Goal: Task Accomplishment & Management: Complete application form

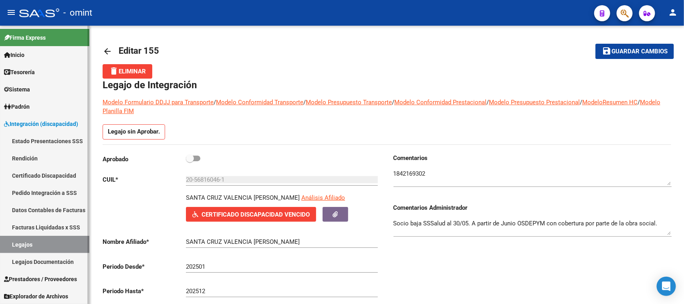
click at [39, 244] on link "Legajos" at bounding box center [44, 244] width 89 height 17
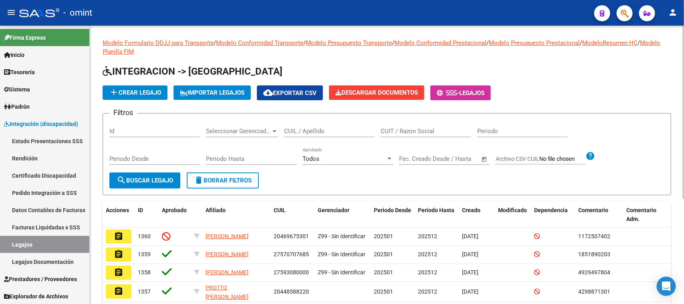
click at [415, 127] on input "CUIT / Razon Social" at bounding box center [426, 130] width 91 height 7
paste input "27273873746"
type input "27273873746"
click at [149, 178] on span "search Buscar Legajo" at bounding box center [145, 180] width 57 height 7
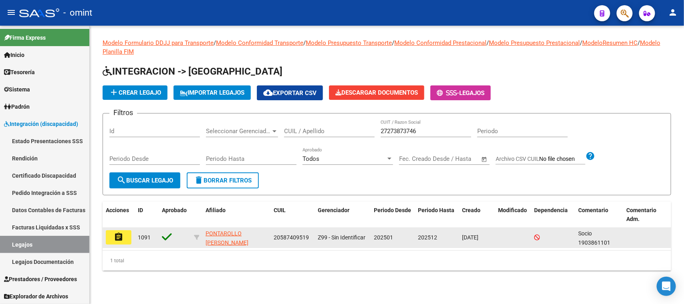
click at [126, 244] on datatable-body-cell "assignment" at bounding box center [119, 238] width 32 height 20
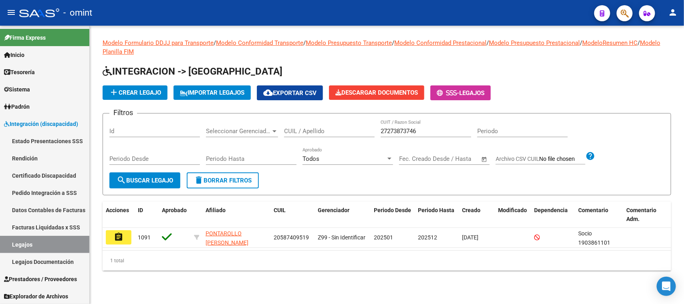
click at [127, 239] on button "assignment" at bounding box center [119, 237] width 26 height 14
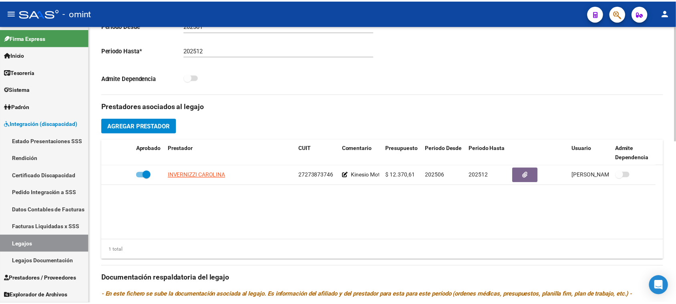
scroll to position [200, 0]
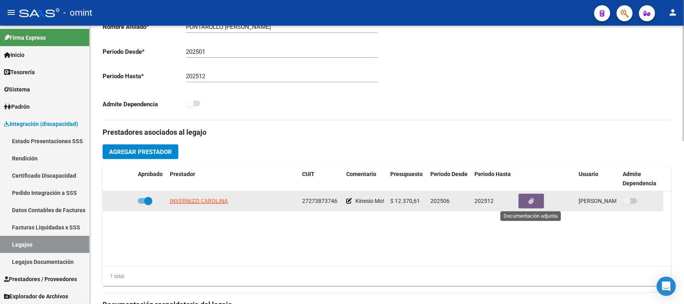
click at [533, 203] on icon "button" at bounding box center [531, 201] width 5 height 6
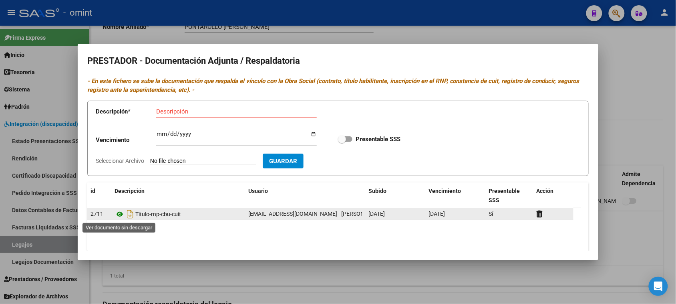
click at [117, 216] on icon at bounding box center [120, 214] width 10 height 10
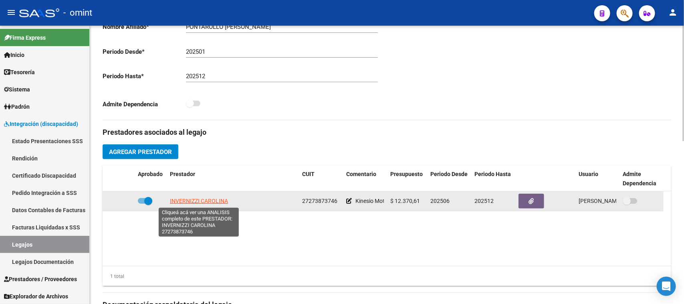
click at [201, 204] on span "INVERNIZZI CAROLINA" at bounding box center [199, 201] width 58 height 6
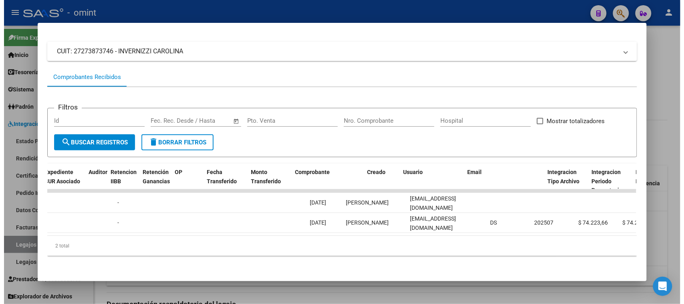
scroll to position [0, 592]
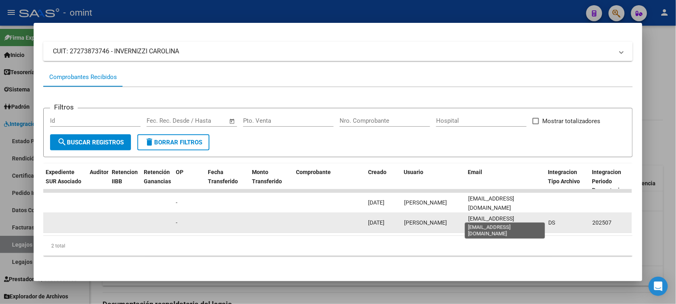
click at [485, 215] on span "liccarolinainvernizzi@gmail.com" at bounding box center [491, 223] width 46 height 16
click at [480, 215] on span "liccarolinainvernizzi@gmail.com" at bounding box center [491, 223] width 46 height 16
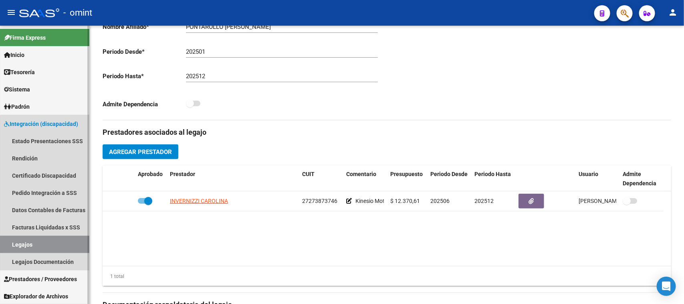
click at [50, 242] on link "Legajos" at bounding box center [44, 244] width 89 height 17
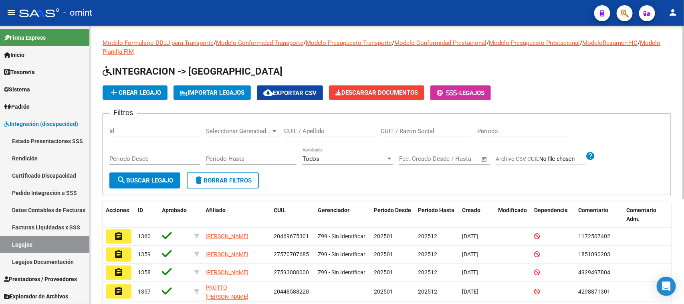
click at [405, 130] on input "CUIT / Razon Social" at bounding box center [426, 130] width 91 height 7
paste input "27294777550"
type input "27294777550"
click at [151, 177] on span "search Buscar Legajo" at bounding box center [145, 180] width 57 height 7
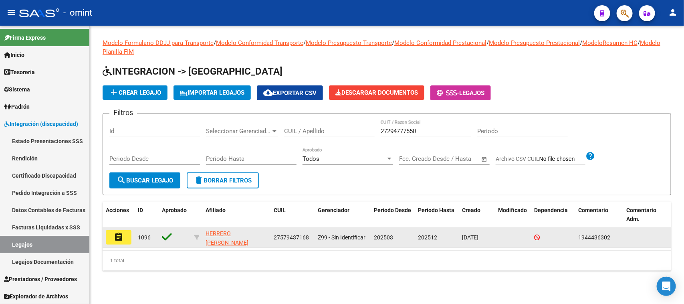
click at [125, 238] on button "assignment" at bounding box center [119, 237] width 26 height 14
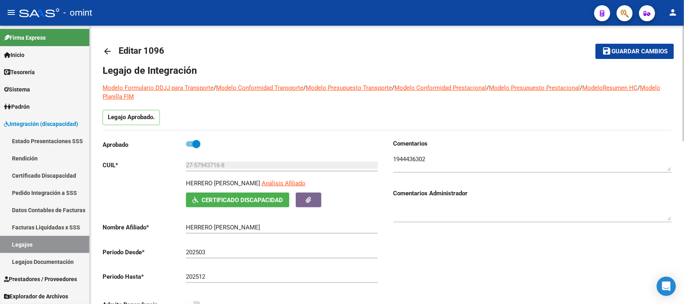
scroll to position [276, 0]
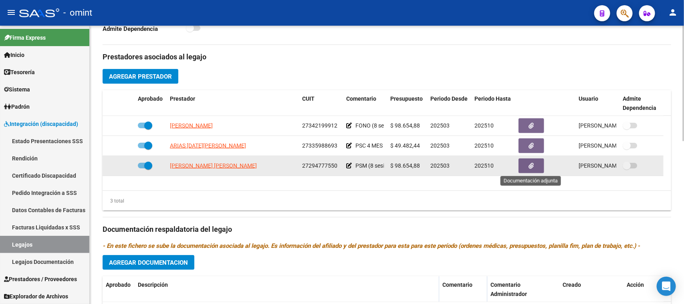
click at [525, 164] on button "button" at bounding box center [532, 165] width 26 height 15
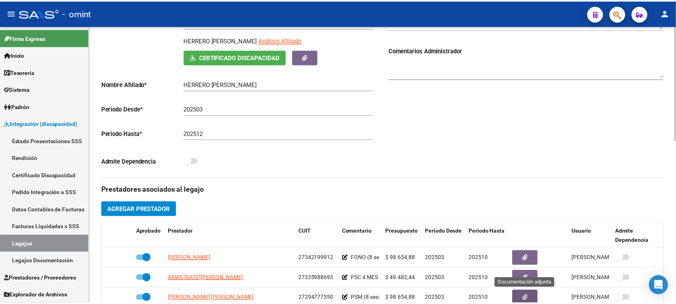
scroll to position [193, 0]
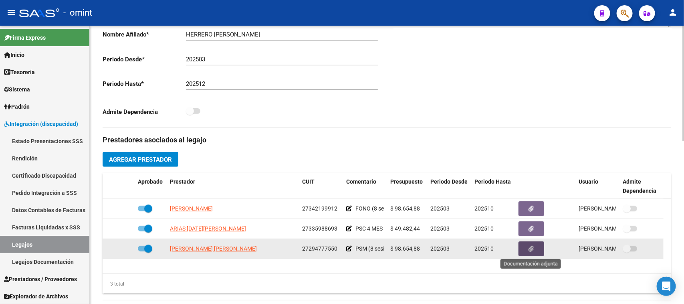
click at [535, 244] on button "button" at bounding box center [532, 248] width 26 height 15
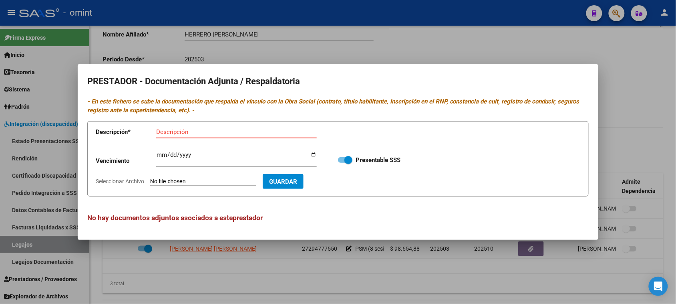
paste input "Título/RNP/CBU/ARCA"
type input "Título/RNP/CBU/ARCA"
type input "2028-09-04"
type input "C:\fakepath\PSM.pdf"
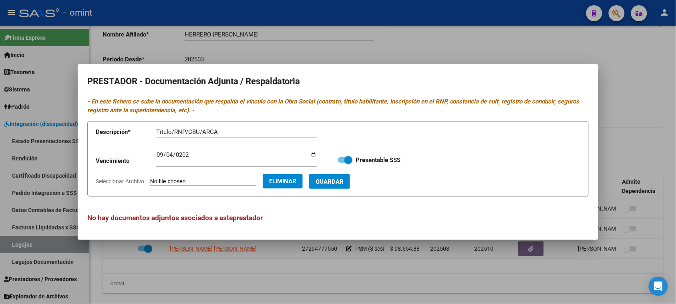
click at [345, 188] on button "Guardar" at bounding box center [329, 181] width 41 height 15
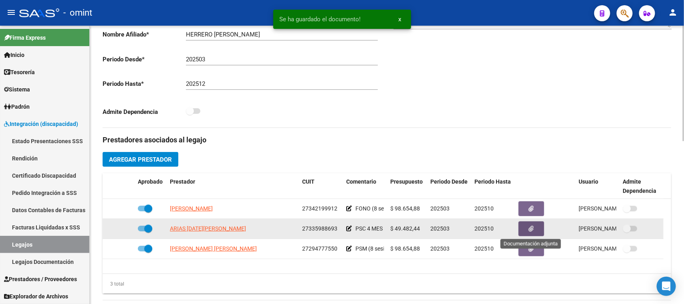
click at [521, 229] on button "button" at bounding box center [532, 228] width 26 height 15
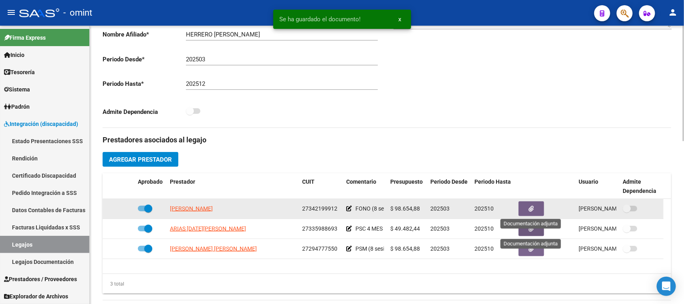
click at [520, 212] on button "button" at bounding box center [532, 208] width 26 height 15
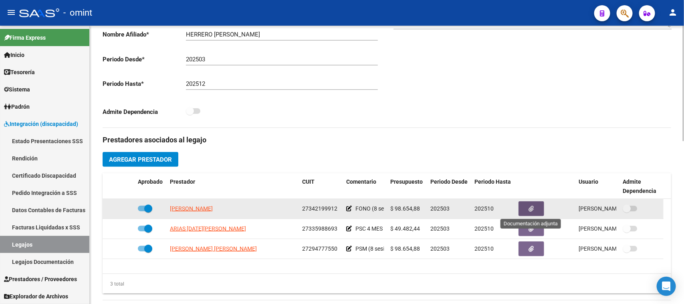
click at [538, 210] on button "button" at bounding box center [532, 208] width 26 height 15
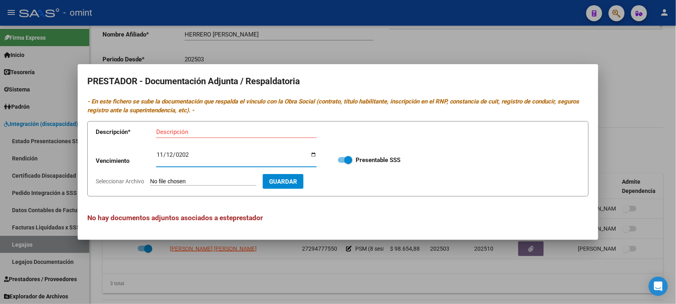
type input "2025-11-12"
click at [189, 129] on input "Descripción" at bounding box center [236, 131] width 161 height 7
paste input "Título/RNP/CBU/ARCA"
type input "Título/RNP/CBU/ARCA"
type input "C:\fakepath\FONO.pdf"
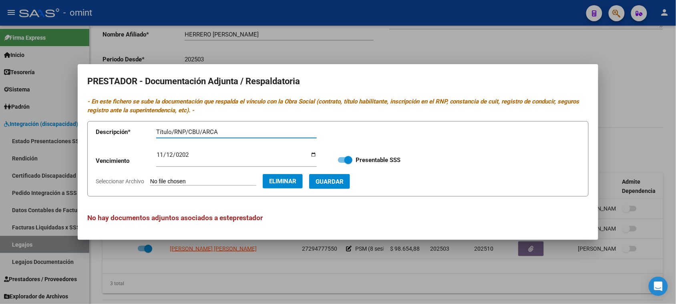
click at [344, 181] on span "Guardar" at bounding box center [330, 181] width 28 height 7
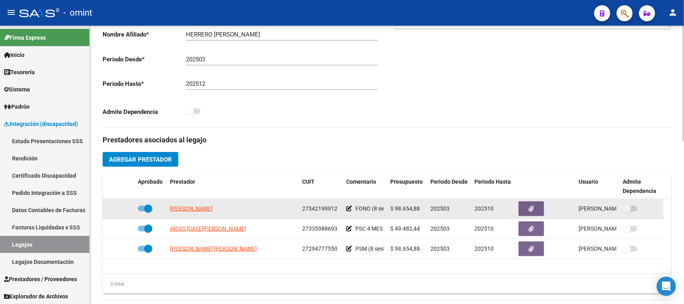
click at [319, 211] on span "27342199912" at bounding box center [319, 208] width 35 height 6
copy span "27342199912"
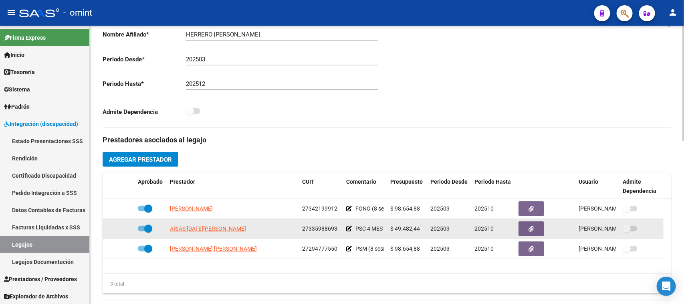
click at [300, 222] on datatable-body-cell "27335988693" at bounding box center [321, 229] width 44 height 20
click at [307, 224] on div "27335988693" at bounding box center [321, 228] width 38 height 9
copy span "27335988693"
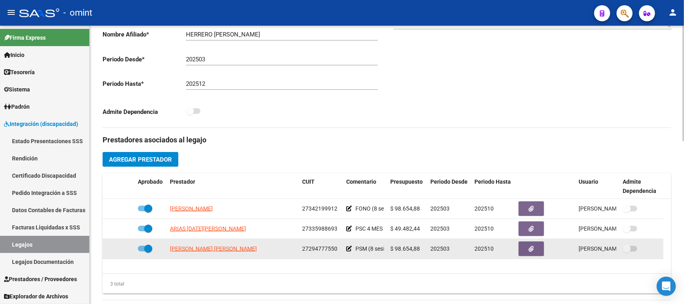
click at [315, 252] on div "27294777550" at bounding box center [321, 248] width 38 height 9
copy span "27294777550"
click at [523, 244] on button "button" at bounding box center [532, 248] width 26 height 15
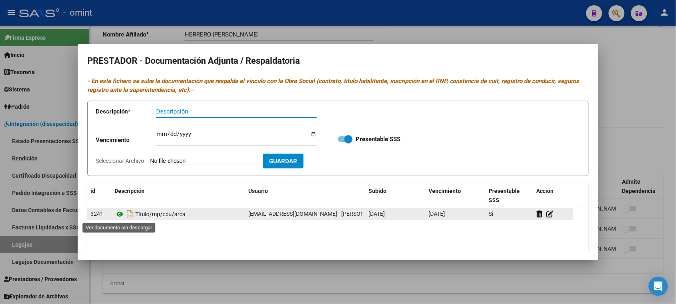
click at [115, 213] on icon at bounding box center [120, 214] width 10 height 10
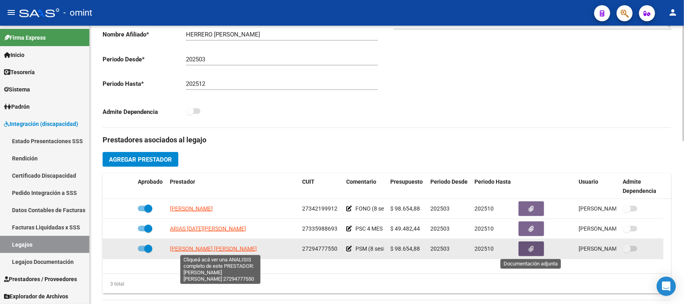
click at [235, 249] on span "MARTINEZ EBERHARDT GABRIELA INES" at bounding box center [213, 248] width 87 height 6
type textarea "27294777550"
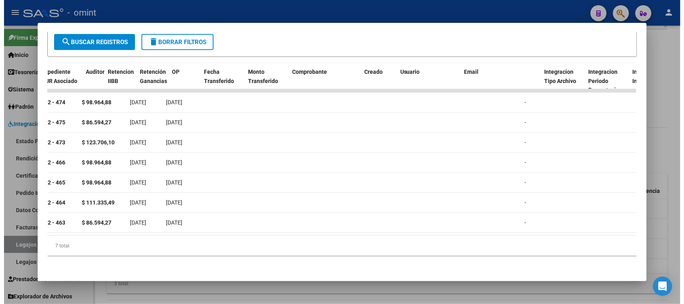
scroll to position [0, 806]
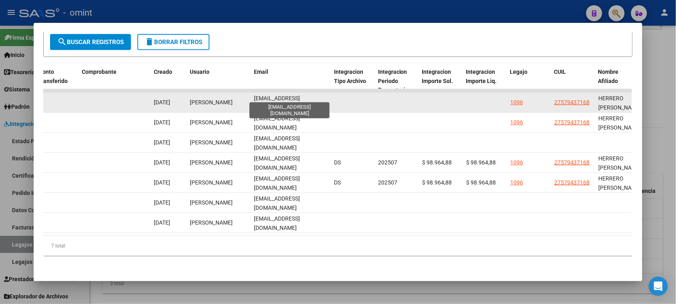
click at [278, 95] on span "gabylas7@hotmail.com" at bounding box center [277, 103] width 46 height 16
copy span "gabylas7@hotmail.com"
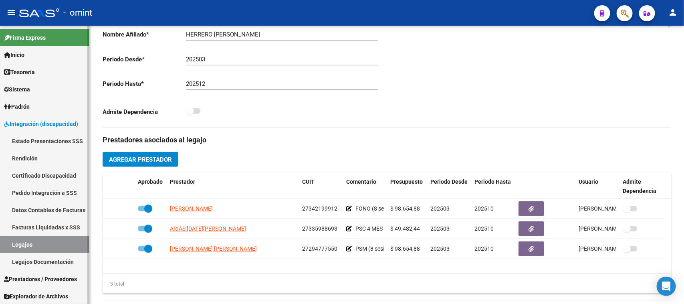
click at [35, 242] on link "Legajos" at bounding box center [44, 244] width 89 height 17
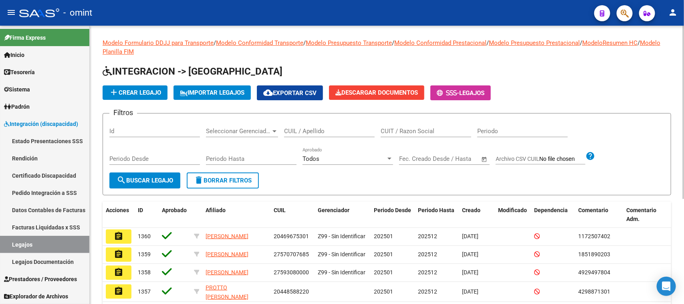
click at [400, 133] on input "CUIT / Razon Social" at bounding box center [426, 130] width 91 height 7
paste input "20251806358"
type input "20251806358"
click at [163, 177] on span "search Buscar Legajo" at bounding box center [145, 180] width 57 height 7
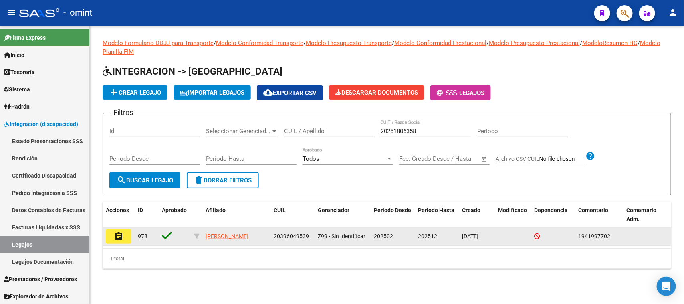
click at [135, 230] on datatable-body-cell "978" at bounding box center [147, 237] width 24 height 18
click at [126, 233] on button "assignment" at bounding box center [119, 236] width 26 height 14
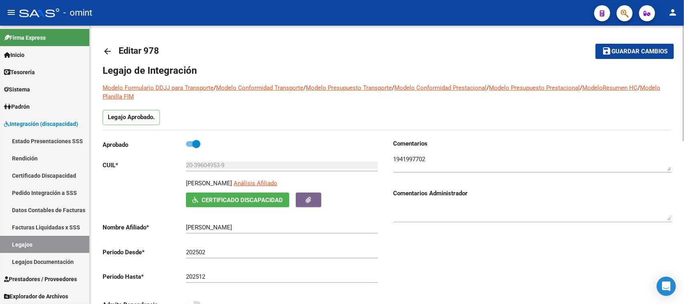
scroll to position [236, 0]
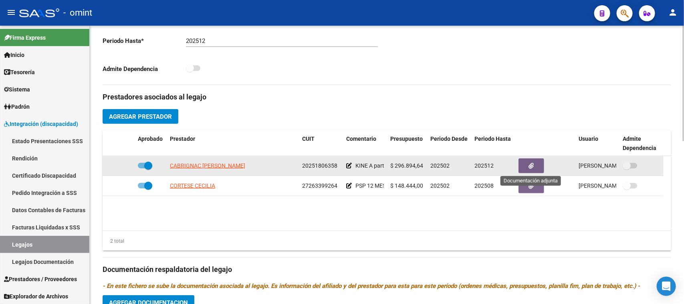
click at [539, 162] on button "button" at bounding box center [532, 165] width 26 height 15
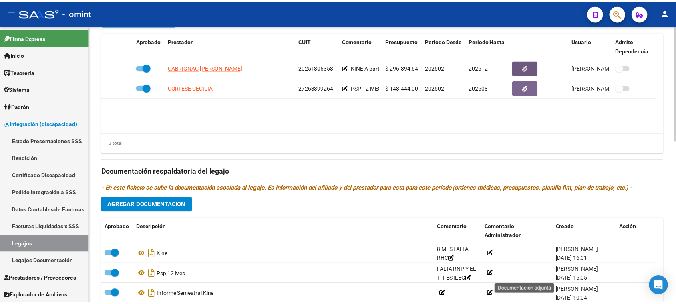
scroll to position [336, 0]
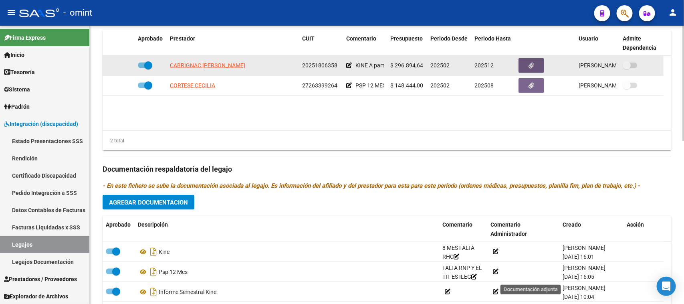
click at [521, 61] on button "button" at bounding box center [532, 65] width 26 height 15
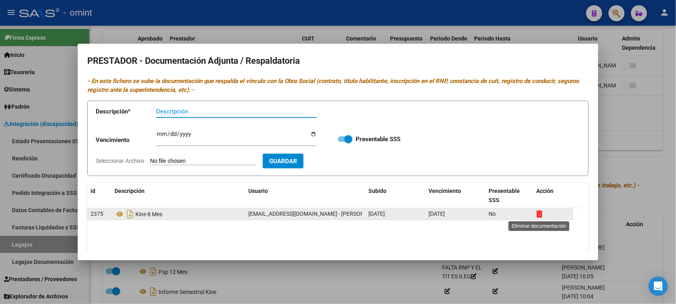
click at [539, 213] on icon at bounding box center [540, 214] width 6 height 8
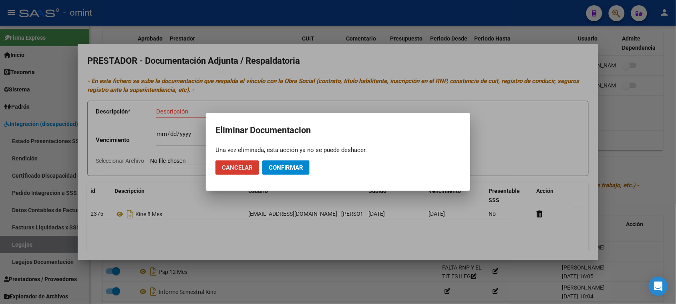
click at [278, 161] on button "Confirmar" at bounding box center [285, 167] width 47 height 14
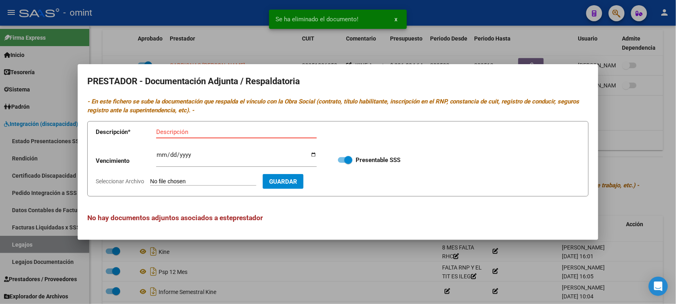
click at [205, 134] on input "Descripción" at bounding box center [236, 131] width 161 height 7
paste input "Título/RNP/CBU/ARCA"
type input "Título/RNP/CBU/ARCA"
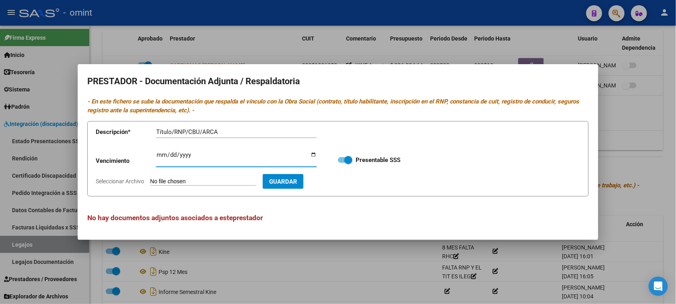
type input "C:\fakepath\KINE.pdf"
type input "2029-09-30"
click at [350, 185] on button "Guardar" at bounding box center [329, 181] width 41 height 15
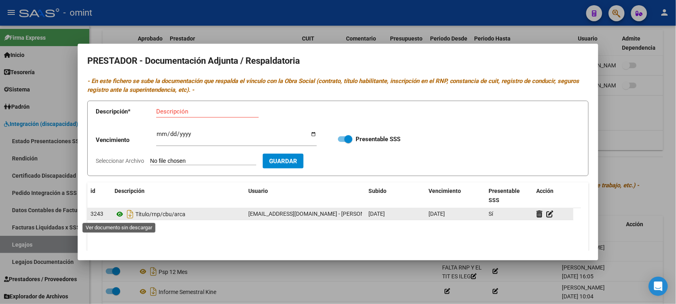
click at [119, 217] on icon at bounding box center [120, 214] width 10 height 10
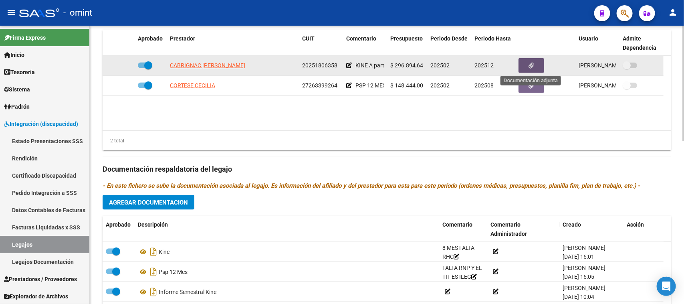
click at [210, 63] on span "CABRIGNAC JAVIER ALEJANDRO" at bounding box center [207, 65] width 75 height 6
type textarea "20251806358"
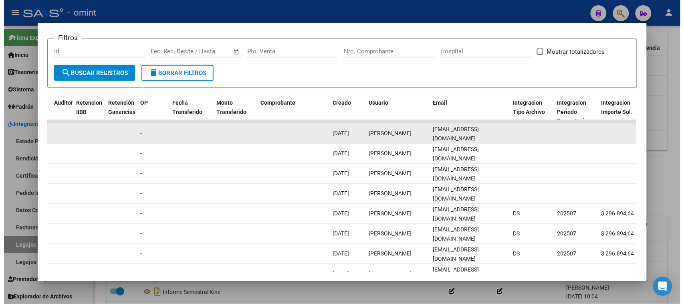
scroll to position [110, 0]
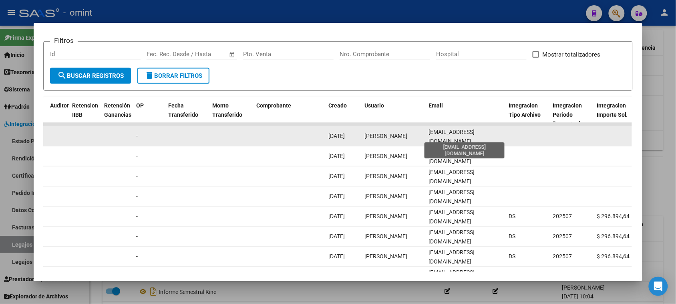
click at [447, 138] on span "kineticmendoza@gmail.com" at bounding box center [452, 137] width 46 height 16
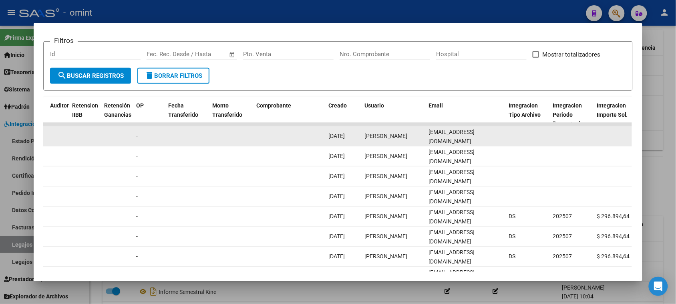
click at [447, 138] on span "kineticmendoza@gmail.com" at bounding box center [452, 137] width 46 height 16
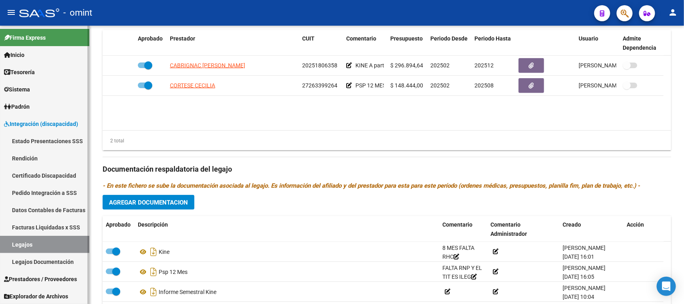
click at [47, 237] on link "Legajos" at bounding box center [44, 244] width 89 height 17
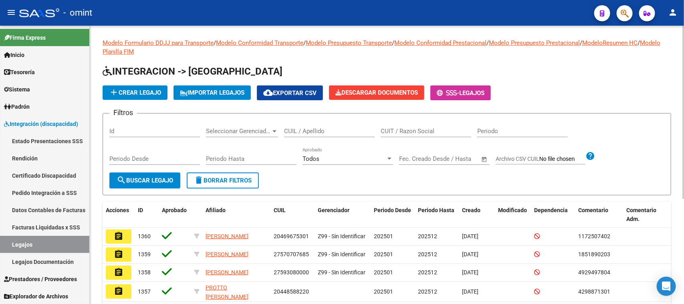
click at [335, 117] on form "Filtros Id Seleccionar Gerenciador Seleccionar Gerenciador CUIL / Apellido CUIT…" at bounding box center [387, 154] width 569 height 82
click at [331, 135] on div "CUIL / Apellido" at bounding box center [329, 128] width 91 height 17
paste input "27180571014"
type input "27180571014"
click at [145, 177] on span "search Buscar Legajo" at bounding box center [145, 180] width 57 height 7
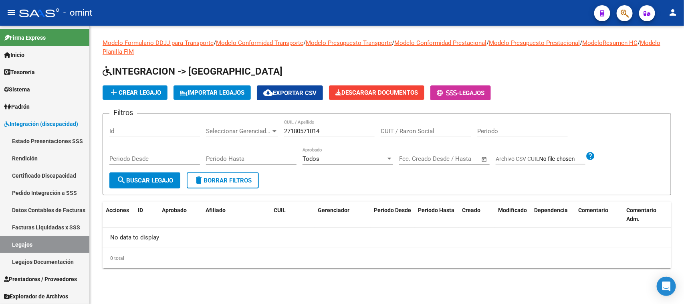
click at [425, 125] on div "CUIT / Razon Social" at bounding box center [426, 128] width 91 height 17
paste input "27180571014"
type input "27180571014"
drag, startPoint x: 330, startPoint y: 127, endPoint x: 177, endPoint y: 123, distance: 152.7
click at [177, 123] on div "Filtros Id Seleccionar Gerenciador Seleccionar Gerenciador 27180571014 CUIL / A…" at bounding box center [386, 146] width 555 height 52
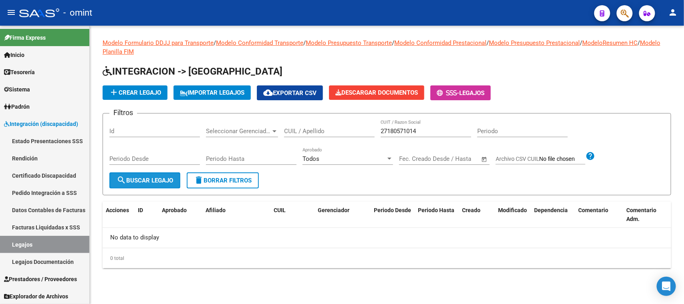
click at [153, 181] on span "search Buscar Legajo" at bounding box center [145, 180] width 57 height 7
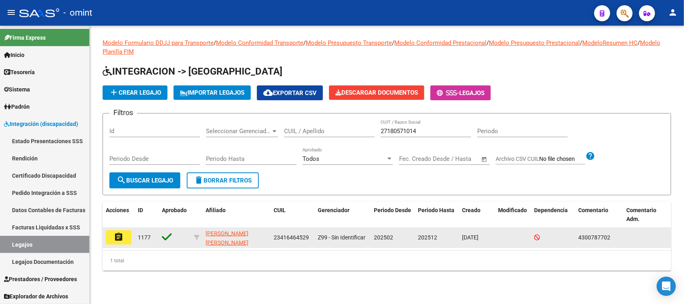
click at [125, 241] on button "assignment" at bounding box center [119, 237] width 26 height 14
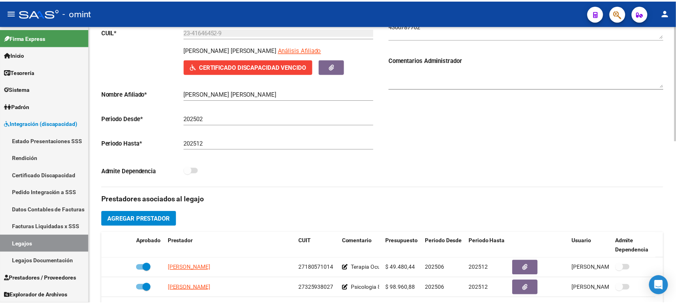
scroll to position [150, 0]
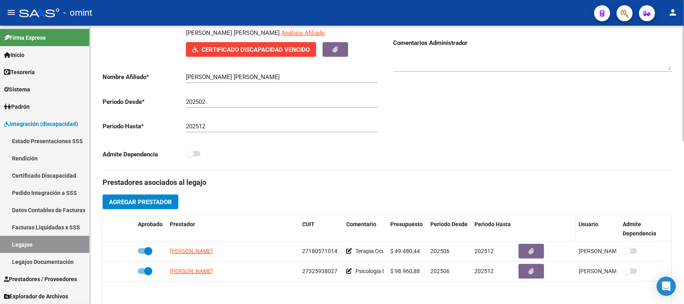
click at [528, 240] on datatable-header-cell at bounding box center [545, 229] width 60 height 26
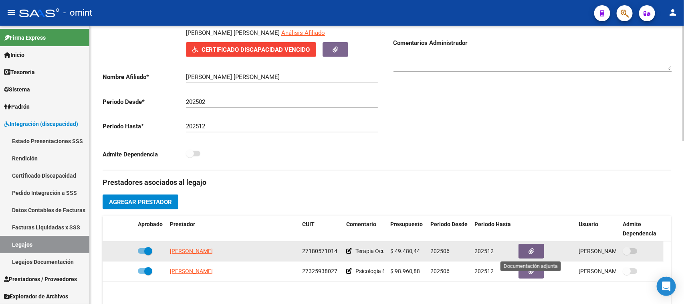
click at [529, 245] on button "button" at bounding box center [532, 251] width 26 height 15
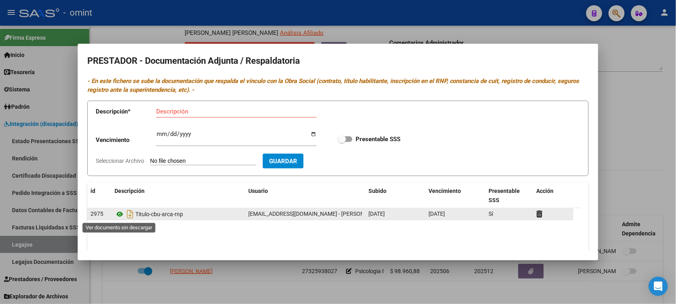
click at [118, 214] on icon at bounding box center [120, 214] width 10 height 10
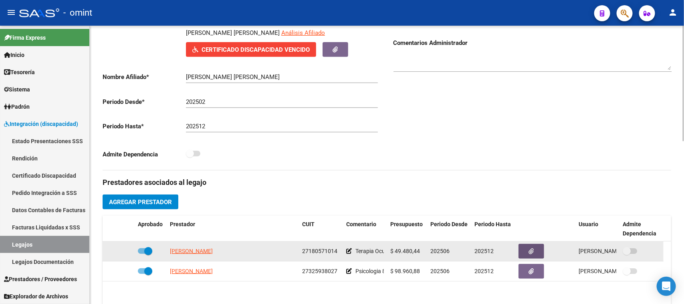
click at [213, 246] on app-link-go-to "ALVAREZ ISABEL MARIA CRISTIN" at bounding box center [191, 250] width 43 height 9
click at [213, 250] on span "ALVAREZ ISABEL MARIA CRISTIN" at bounding box center [191, 251] width 43 height 6
type textarea "27180571014"
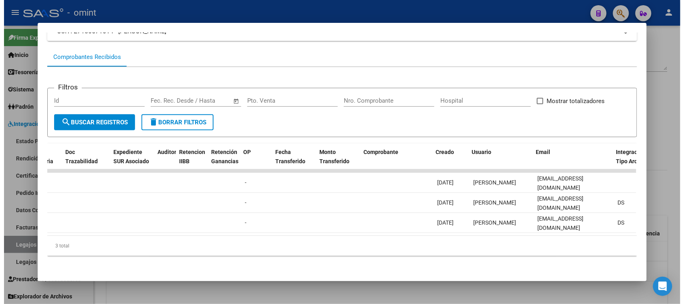
scroll to position [0, 565]
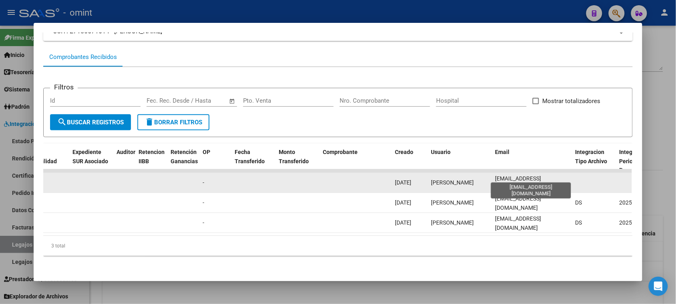
click at [500, 175] on span "isabelmalvarez@gmail.com" at bounding box center [518, 183] width 46 height 16
copy span "isabelmalvarez@gmail.com"
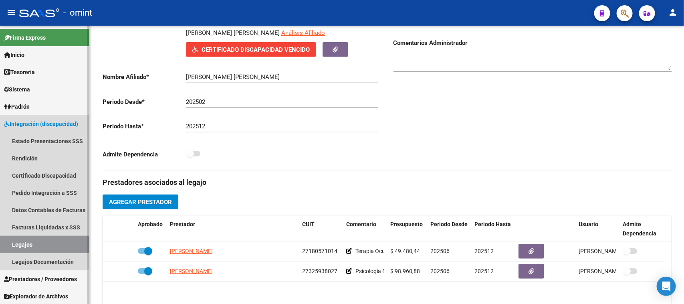
click at [46, 244] on link "Legajos" at bounding box center [44, 244] width 89 height 17
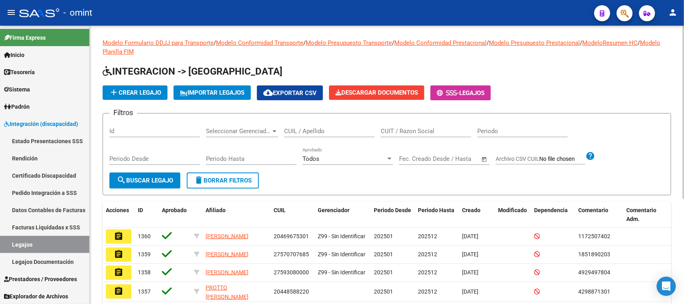
click at [409, 131] on input "CUIT / Razon Social" at bounding box center [426, 130] width 91 height 7
paste input "30717212289"
type input "30717212289"
click at [149, 181] on span "search Buscar Legajo" at bounding box center [145, 180] width 57 height 7
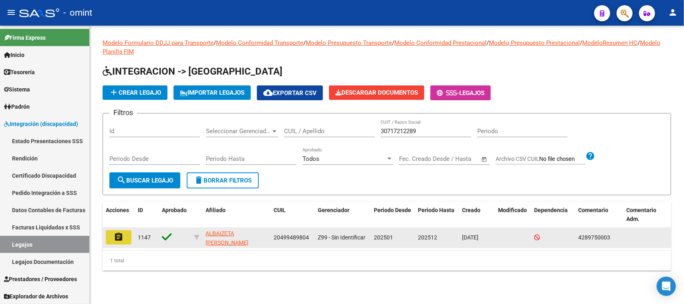
click at [119, 241] on button "assignment" at bounding box center [119, 237] width 26 height 14
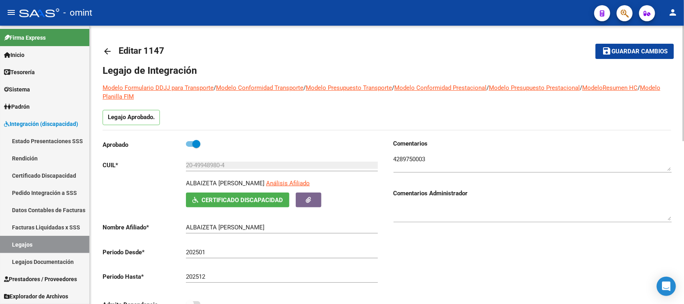
scroll to position [296, 0]
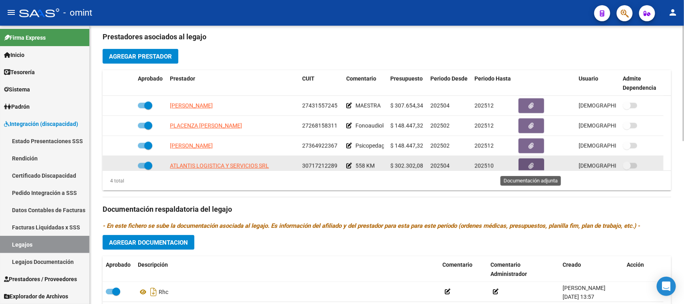
click at [535, 163] on button "button" at bounding box center [532, 165] width 26 height 15
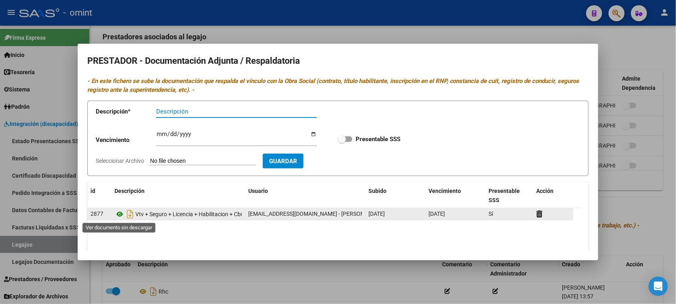
click at [117, 216] on icon at bounding box center [120, 214] width 10 height 10
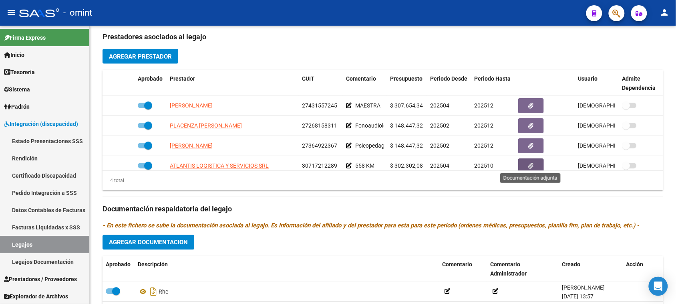
scroll to position [2, 0]
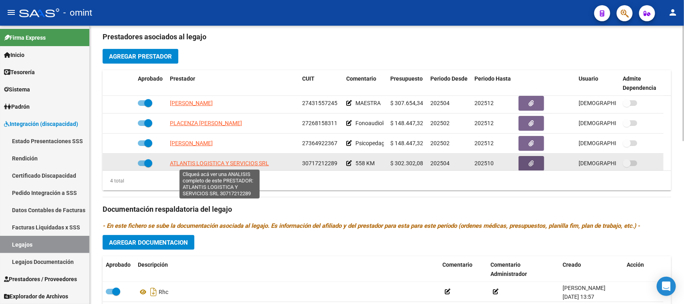
click at [243, 160] on span "ATLANTIS LOGISTICA Y SERVICIOS SRL" at bounding box center [219, 163] width 99 height 6
type textarea "30717212289"
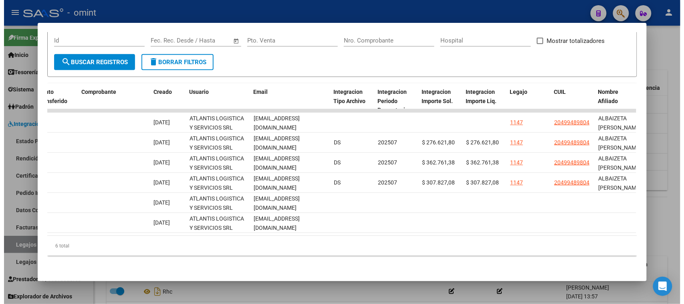
scroll to position [0, 829]
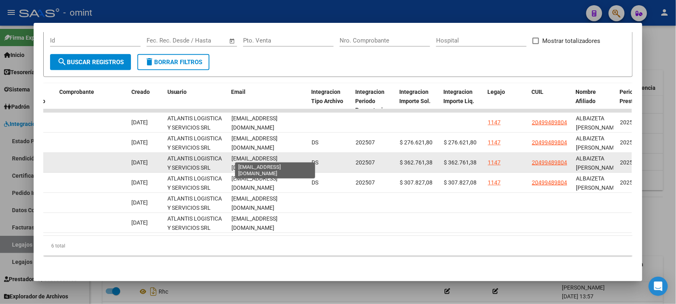
click at [275, 154] on div "administracion@atlantislogistica.com" at bounding box center [269, 162] width 74 height 17
copy span "administracion@atlantislogistica.com"
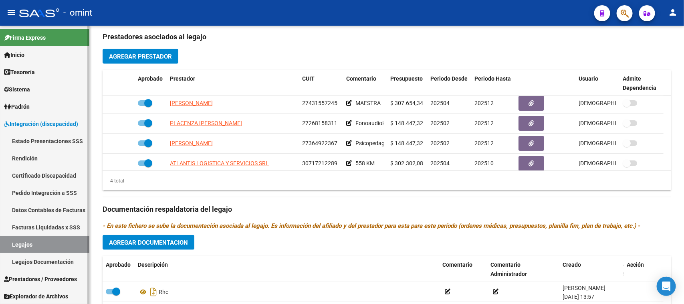
click at [15, 248] on link "Legajos" at bounding box center [44, 244] width 89 height 17
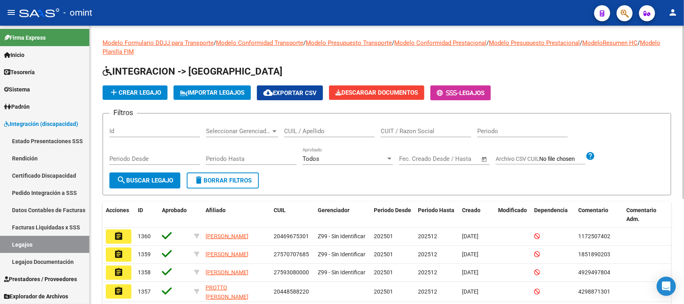
click at [402, 131] on input "CUIT / Razon Social" at bounding box center [426, 130] width 91 height 7
paste input "27324104661"
click at [137, 184] on button "search Buscar Legajo" at bounding box center [144, 180] width 71 height 16
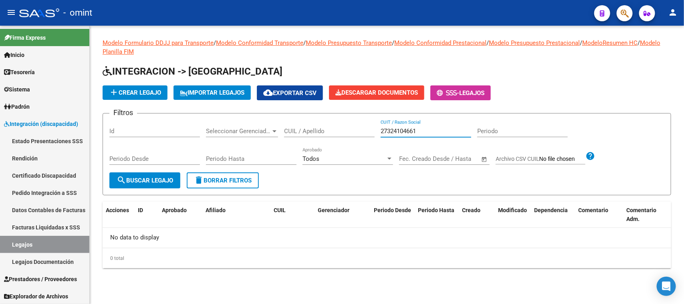
drag, startPoint x: 393, startPoint y: 131, endPoint x: 310, endPoint y: 139, distance: 83.4
click at [310, 139] on div "Filtros Id Seleccionar Gerenciador Seleccionar Gerenciador CUIL / Apellido 2732…" at bounding box center [386, 146] width 555 height 52
paste input "263982547"
type input "27263982547"
click at [160, 186] on button "search Buscar Legajo" at bounding box center [144, 180] width 71 height 16
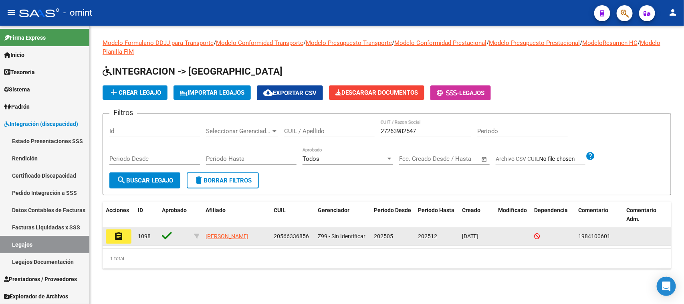
click at [127, 241] on button "assignment" at bounding box center [119, 236] width 26 height 14
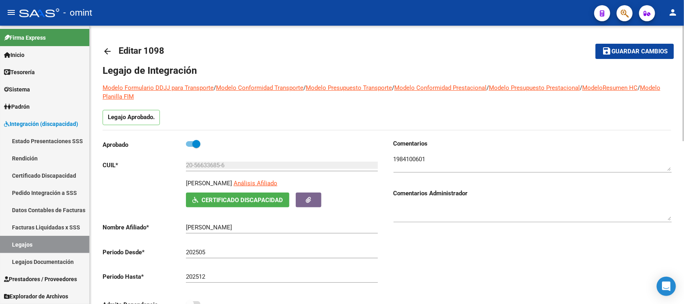
scroll to position [236, 0]
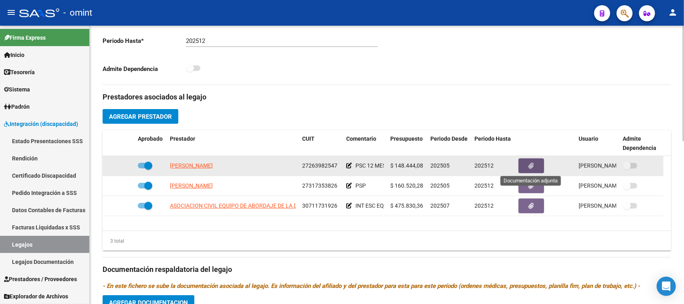
click at [526, 165] on button "button" at bounding box center [532, 165] width 26 height 15
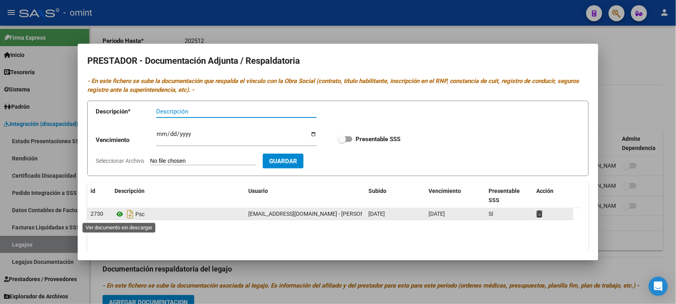
click at [118, 214] on icon at bounding box center [120, 214] width 10 height 10
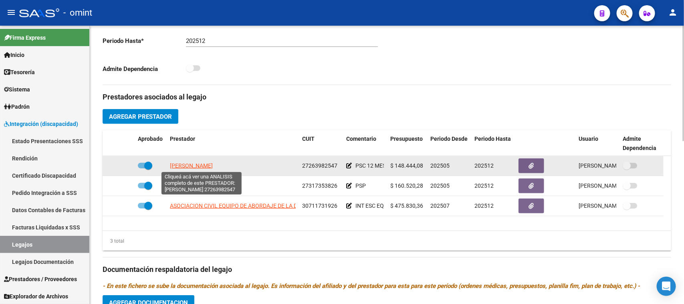
click at [207, 162] on span "BOGADO NATALIA EDITH" at bounding box center [191, 165] width 43 height 6
type textarea "27263982547"
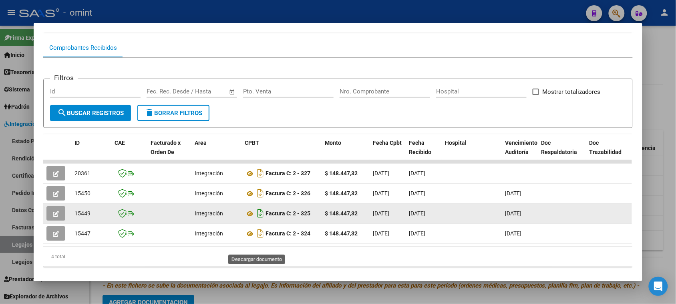
scroll to position [90, 0]
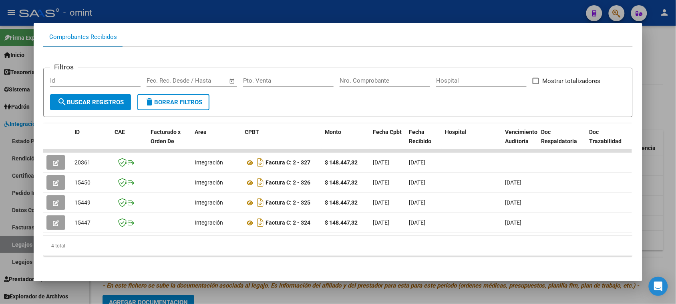
click at [219, 236] on div "4 total" at bounding box center [337, 246] width 589 height 20
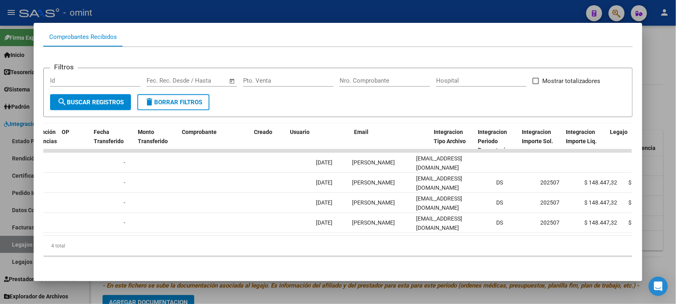
scroll to position [0, 583]
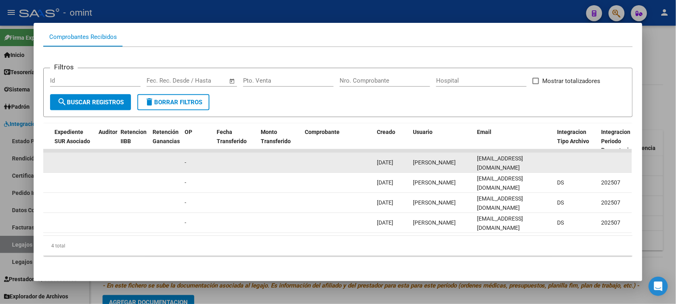
click at [523, 159] on span "bogadonatalia3@gmail.com" at bounding box center [500, 163] width 46 height 16
copy span "bogadonatalia3@gmail.com"
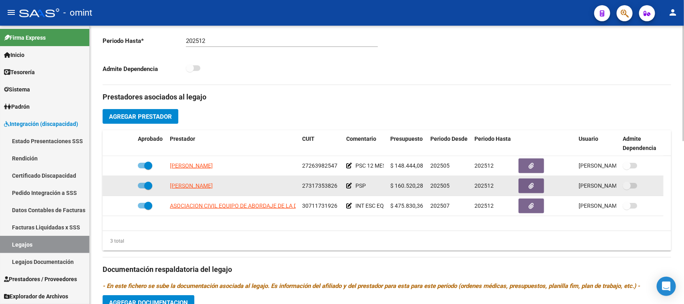
click at [321, 184] on span "27317353826" at bounding box center [319, 185] width 35 height 6
copy span "27317353826"
click at [538, 189] on button "button" at bounding box center [532, 185] width 26 height 15
click at [531, 190] on button "button" at bounding box center [532, 185] width 26 height 15
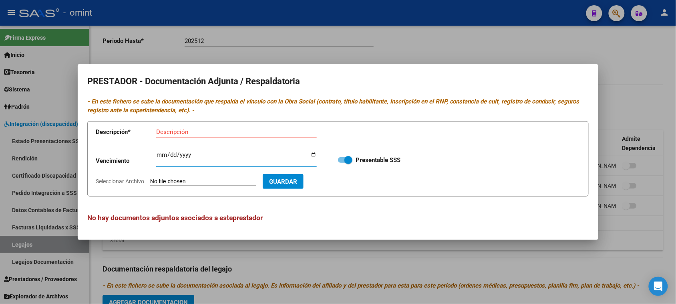
click at [157, 154] on input "Ingresar vencimiento" at bounding box center [236, 157] width 161 height 13
type input "2028-05-16"
click at [260, 130] on input "Descripción" at bounding box center [236, 131] width 161 height 7
paste input "Título/RNP/CBU/ARCA"
type input "Título/RNP/CBU/ARCA"
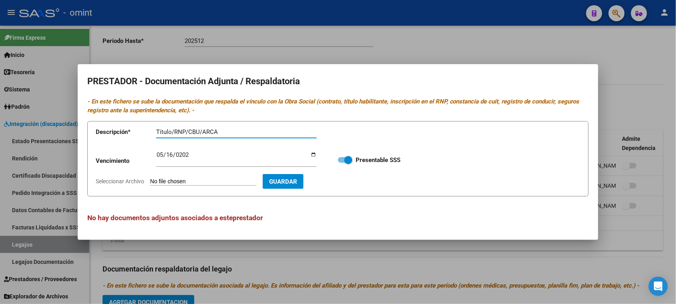
click at [229, 184] on input "Seleccionar Archivo" at bounding box center [203, 182] width 106 height 8
type input "C:\fakepath\PSP.pdf"
click at [346, 187] on button "Guardar" at bounding box center [329, 181] width 41 height 15
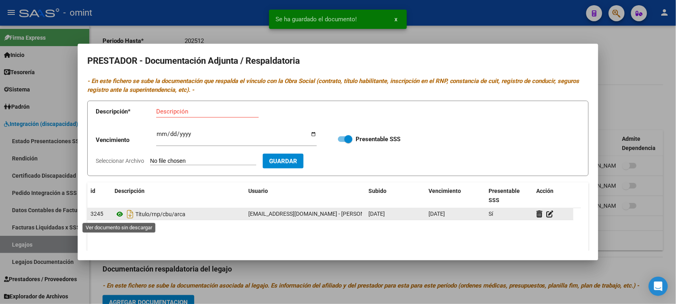
click at [118, 213] on icon at bounding box center [120, 214] width 10 height 10
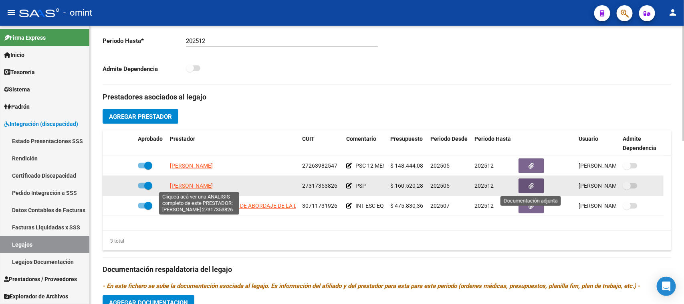
click at [209, 187] on span "MARTINEZ ANA CLARA" at bounding box center [191, 185] width 43 height 6
type textarea "27317353826"
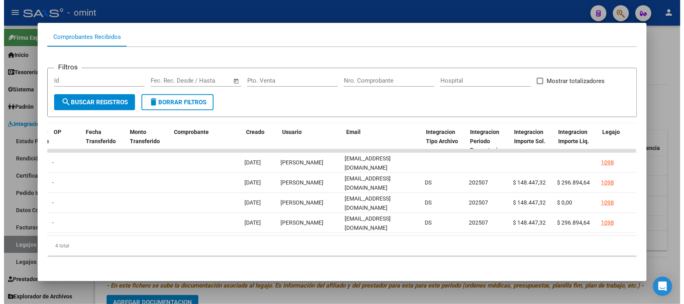
scroll to position [0, 721]
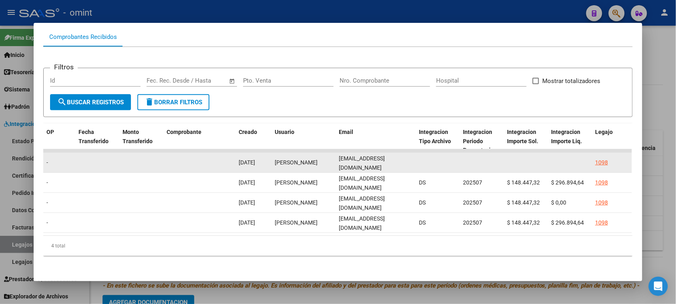
click at [375, 154] on div "anaclaramartinez382@gmail.com" at bounding box center [376, 162] width 74 height 17
copy span "anaclaramartinez382@gmail.com"
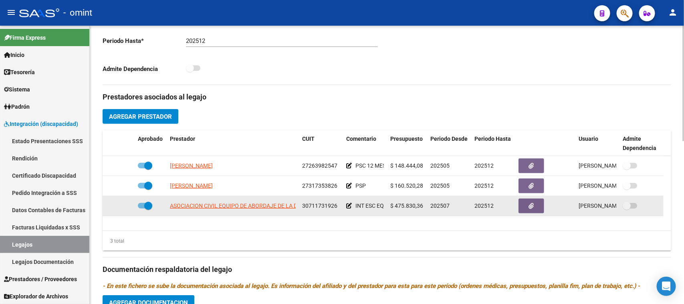
click at [332, 203] on span "30711731926" at bounding box center [319, 205] width 35 height 6
click at [324, 207] on span "30711731926" at bounding box center [319, 205] width 35 height 6
copy span "30711731926"
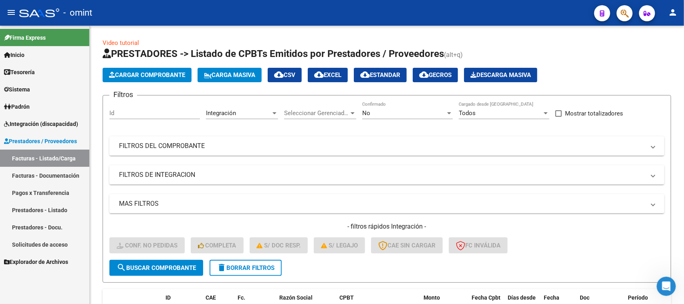
scroll to position [100, 0]
